Goal: Information Seeking & Learning: Learn about a topic

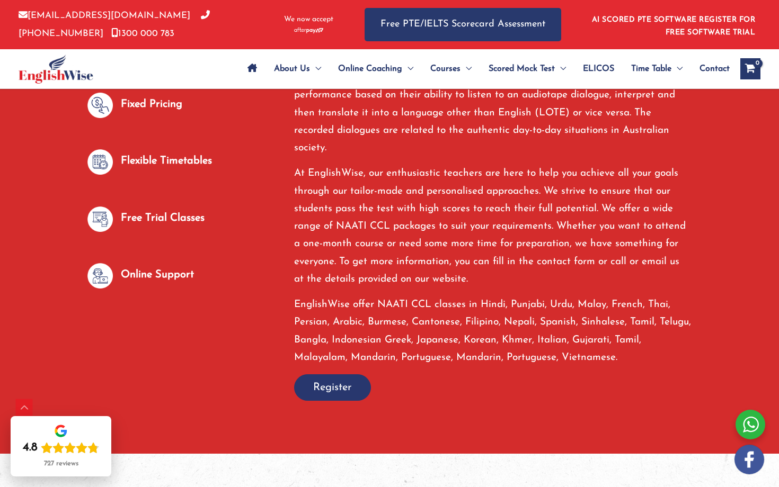
scroll to position [708, 0]
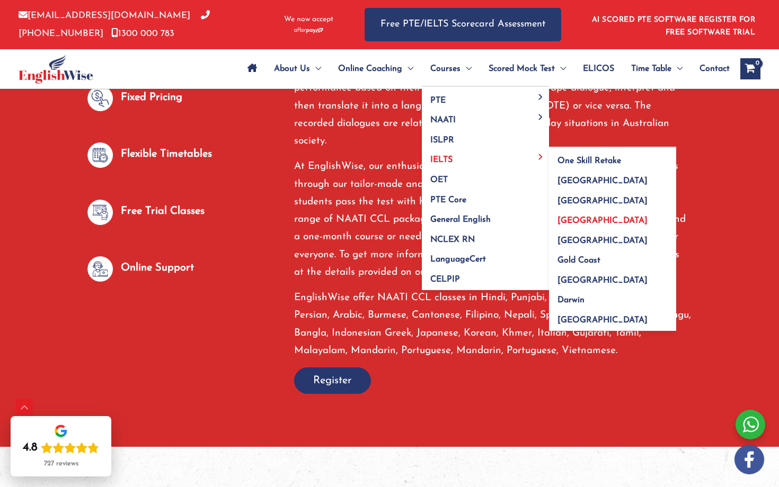
click at [576, 218] on span "[GEOGRAPHIC_DATA]" at bounding box center [602, 221] width 90 height 8
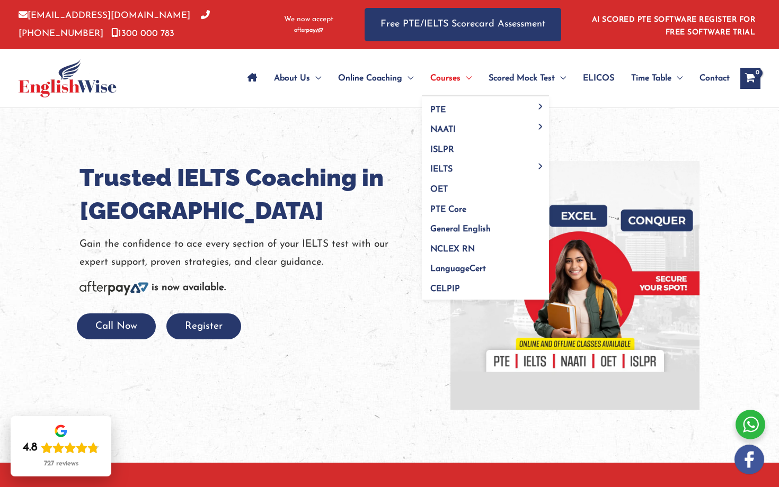
click at [464, 88] on span "Menu Toggle" at bounding box center [465, 78] width 11 height 37
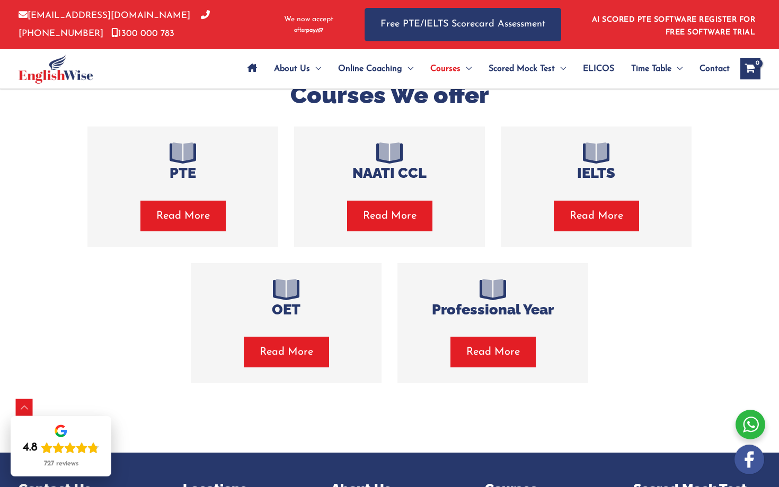
scroll to position [229, 0]
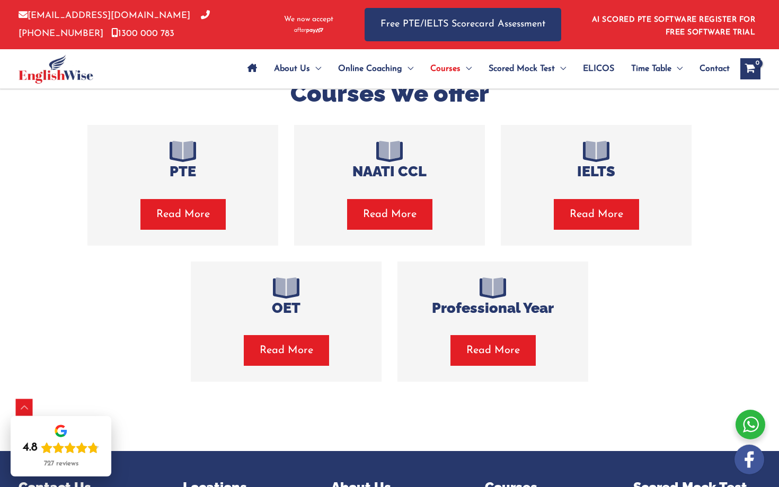
click at [385, 219] on span "Read More" at bounding box center [389, 214] width 53 height 15
